Goal: Navigation & Orientation: Find specific page/section

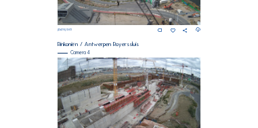
scroll to position [569, 0]
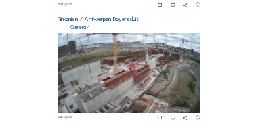
click at [160, 68] on img at bounding box center [129, 73] width 143 height 81
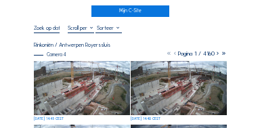
scroll to position [54, 0]
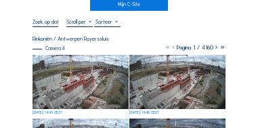
click at [108, 74] on img at bounding box center [81, 82] width 96 height 54
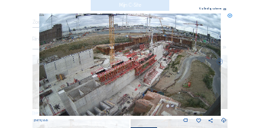
click at [225, 9] on icon at bounding box center [224, 9] width 3 height 3
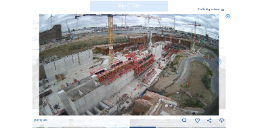
scroll to position [0, 0]
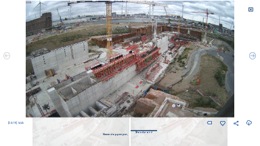
click at [251, 9] on icon at bounding box center [250, 9] width 5 height 5
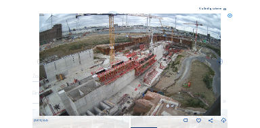
click at [230, 16] on icon at bounding box center [230, 16] width 5 height 5
